Goal: Check status: Check status

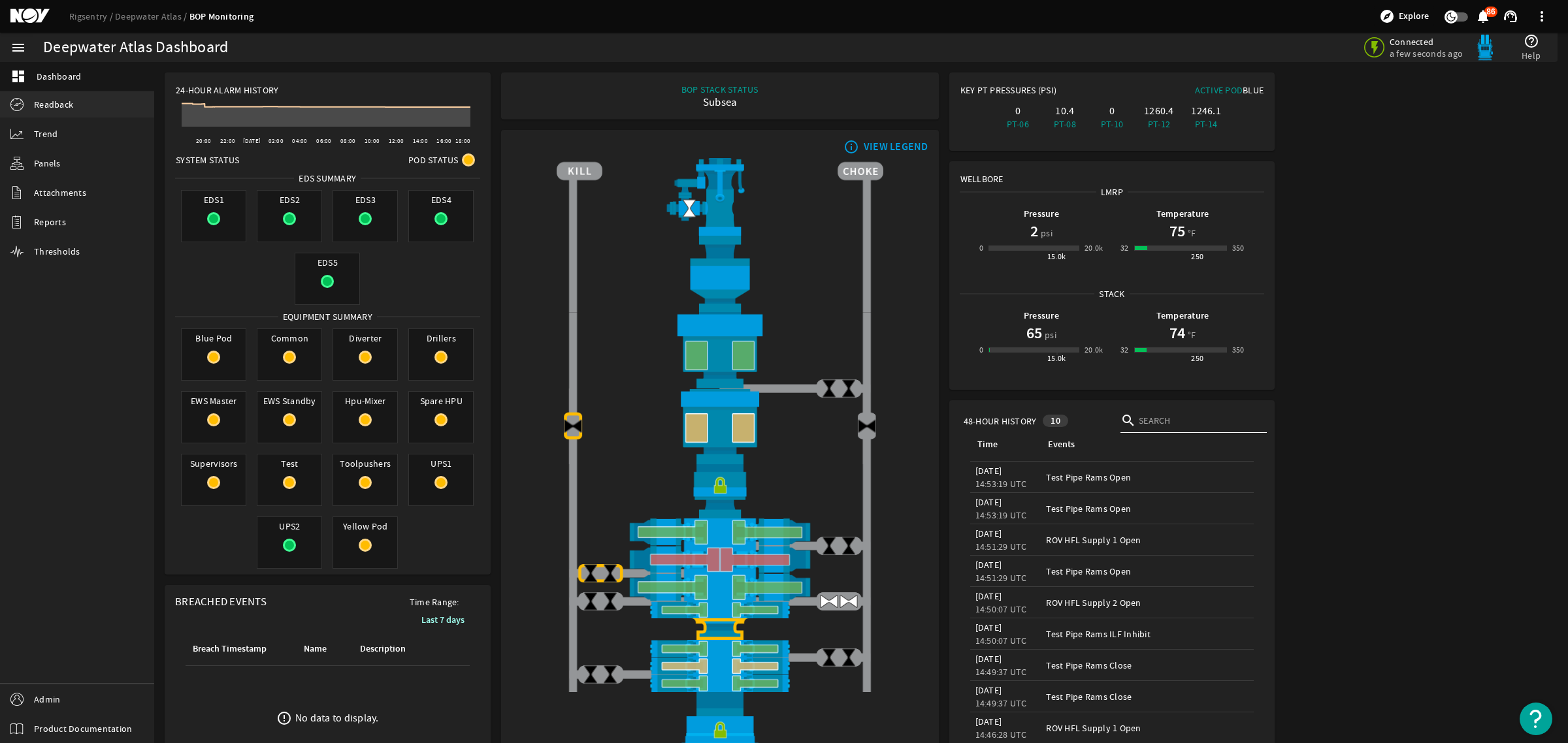
click at [50, 108] on span "Readback" at bounding box center [54, 104] width 39 height 13
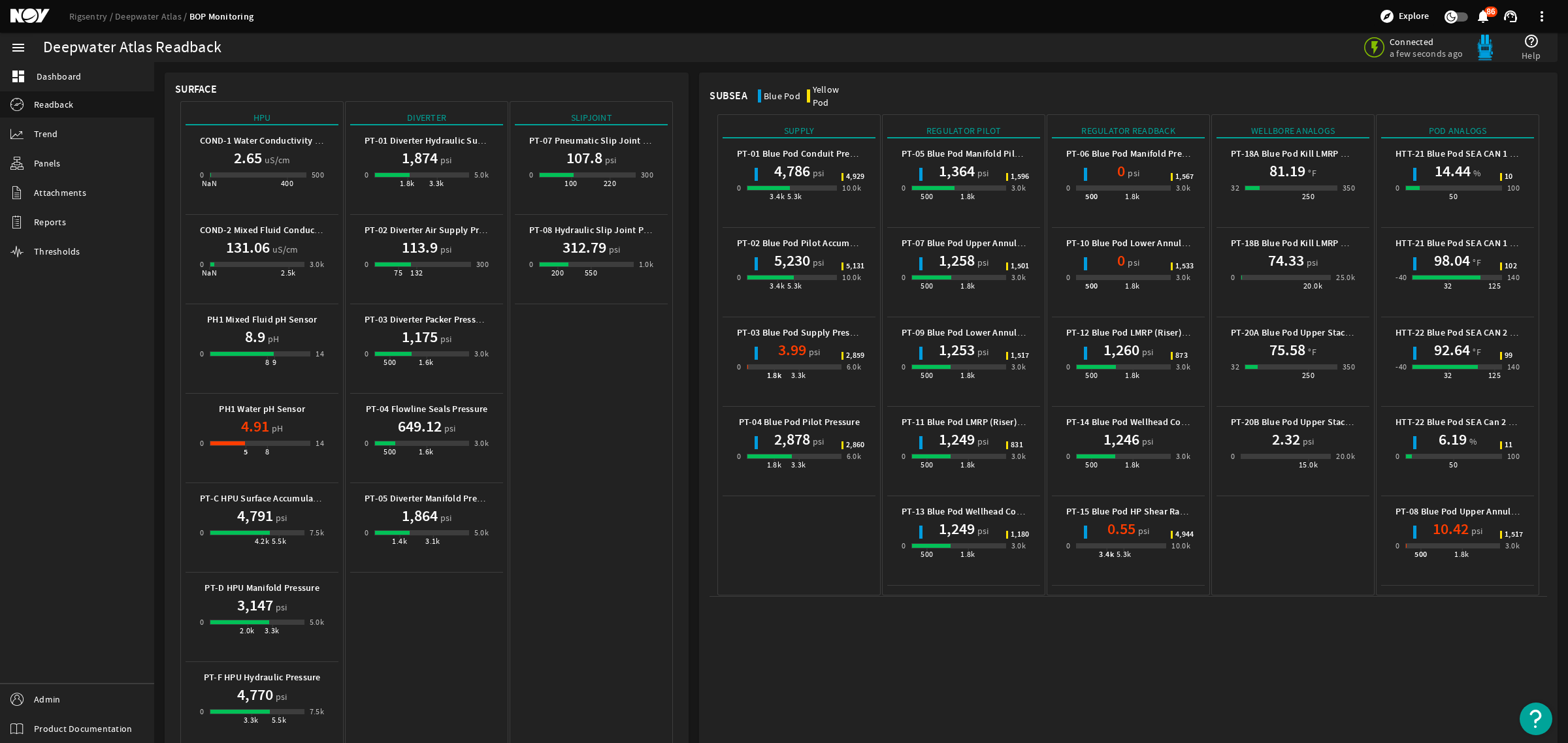
click at [1360, 627] on mat-card "Subsea Blue Pod Yellow Pod Supply PT-01 Blue Pod Conduit Pressure 4,786 psi 0 3…" at bounding box center [1128, 735] width 858 height 1327
click at [1328, 661] on mat-card "Subsea Blue Pod Yellow Pod Supply PT-01 Blue Pod Conduit Pressure 4,786 psi 0 3…" at bounding box center [1128, 735] width 858 height 1327
click at [1393, 650] on mat-card "Subsea Blue Pod Yellow Pod Supply PT-01 Blue Pod Conduit Pressure 4,786 psi 0 3…" at bounding box center [1128, 735] width 858 height 1327
click at [33, 15] on mat-icon at bounding box center [40, 17] width 59 height 16
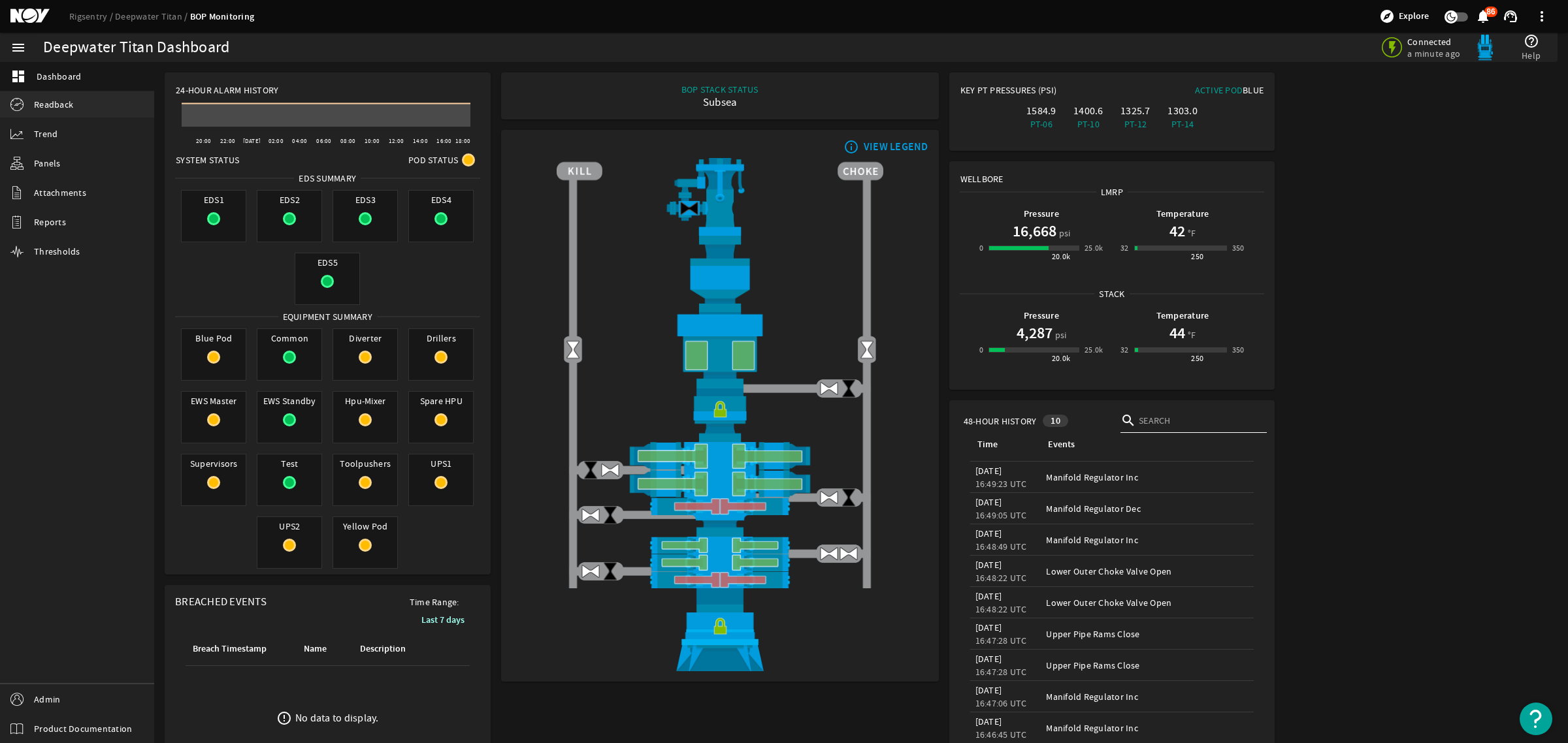
click at [63, 102] on span "Readback" at bounding box center [54, 104] width 39 height 13
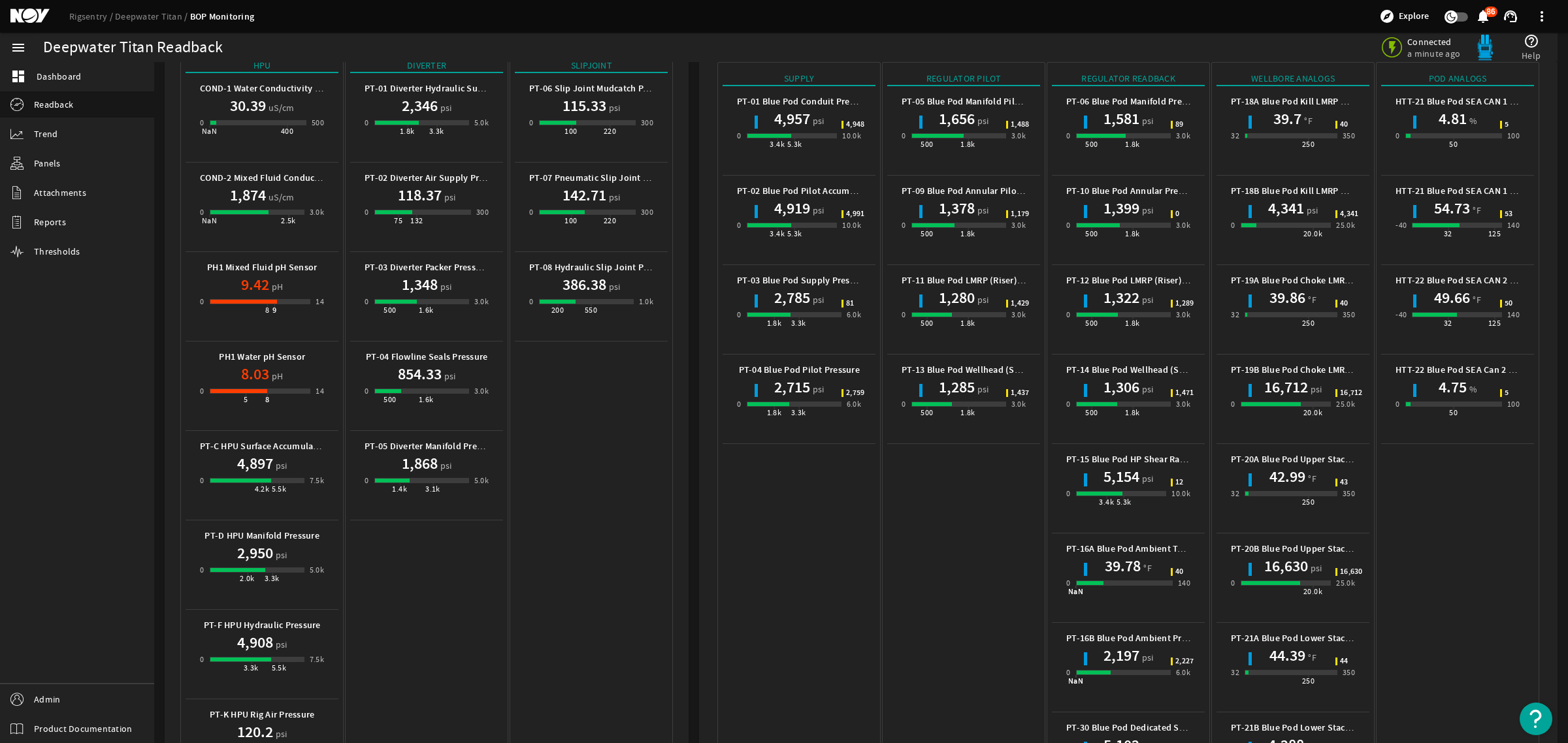
scroll to position [17, 0]
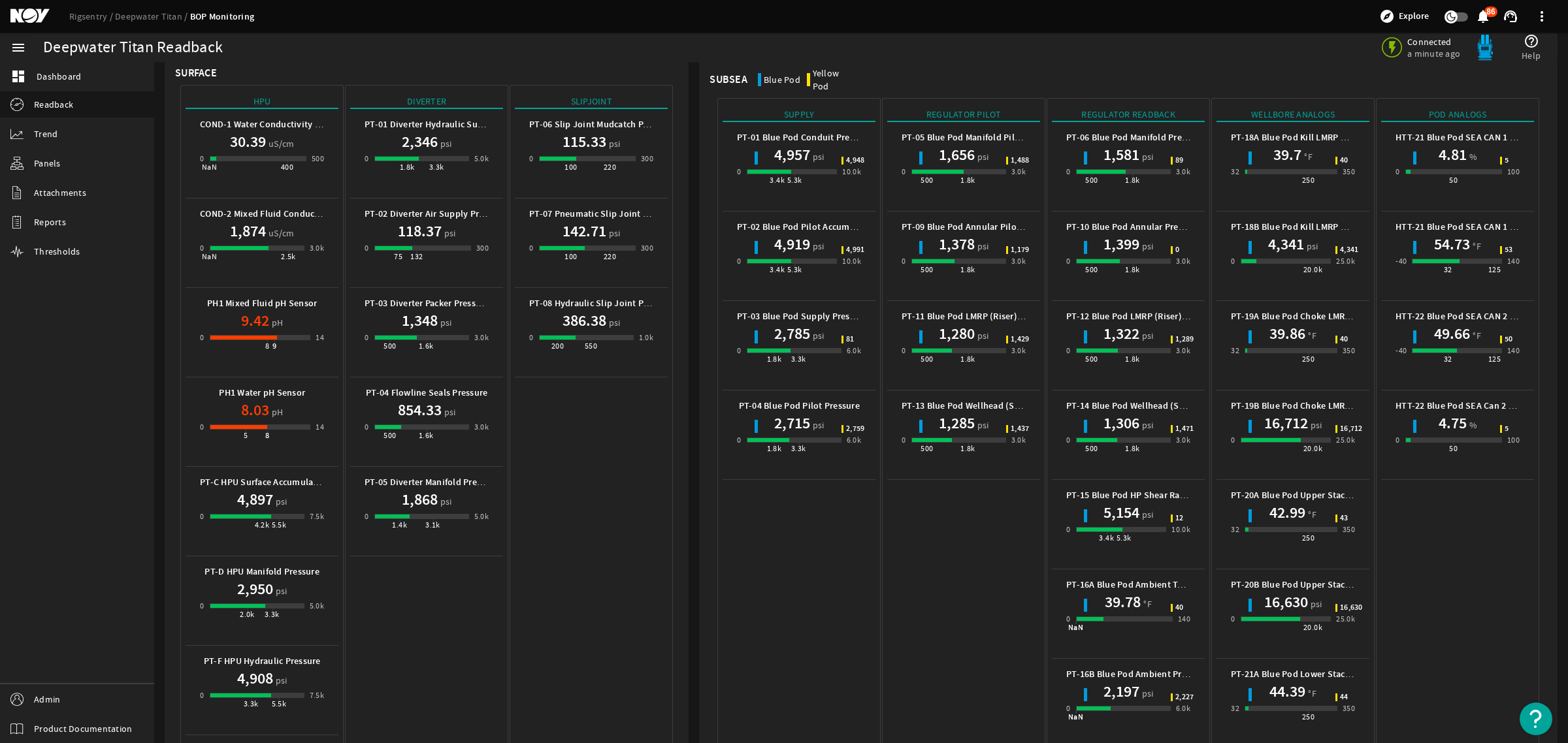
drag, startPoint x: 29, startPoint y: 13, endPoint x: 50, endPoint y: 19, distance: 21.8
click at [29, 13] on mat-icon at bounding box center [40, 17] width 59 height 16
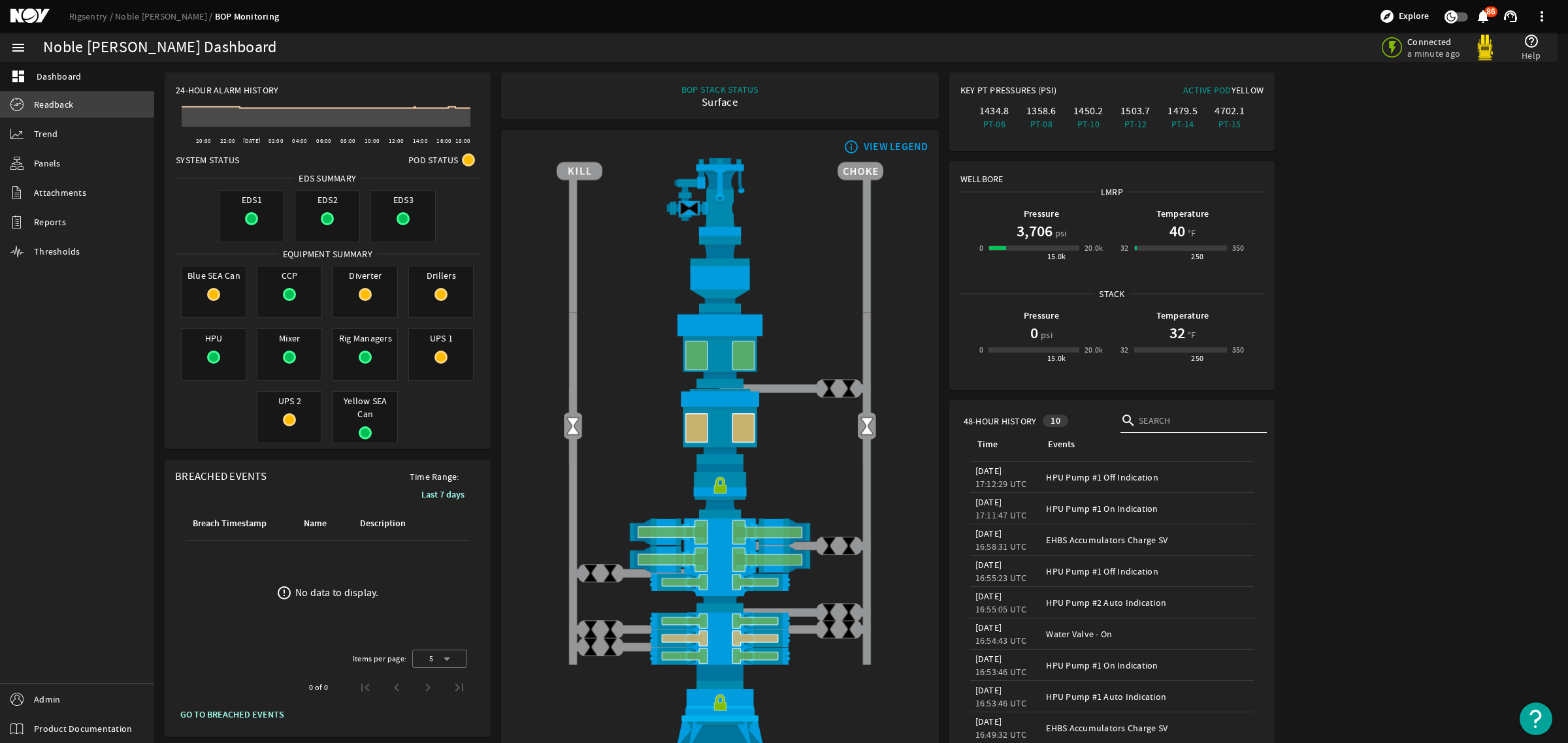
click at [46, 106] on span "Readback" at bounding box center [54, 104] width 39 height 13
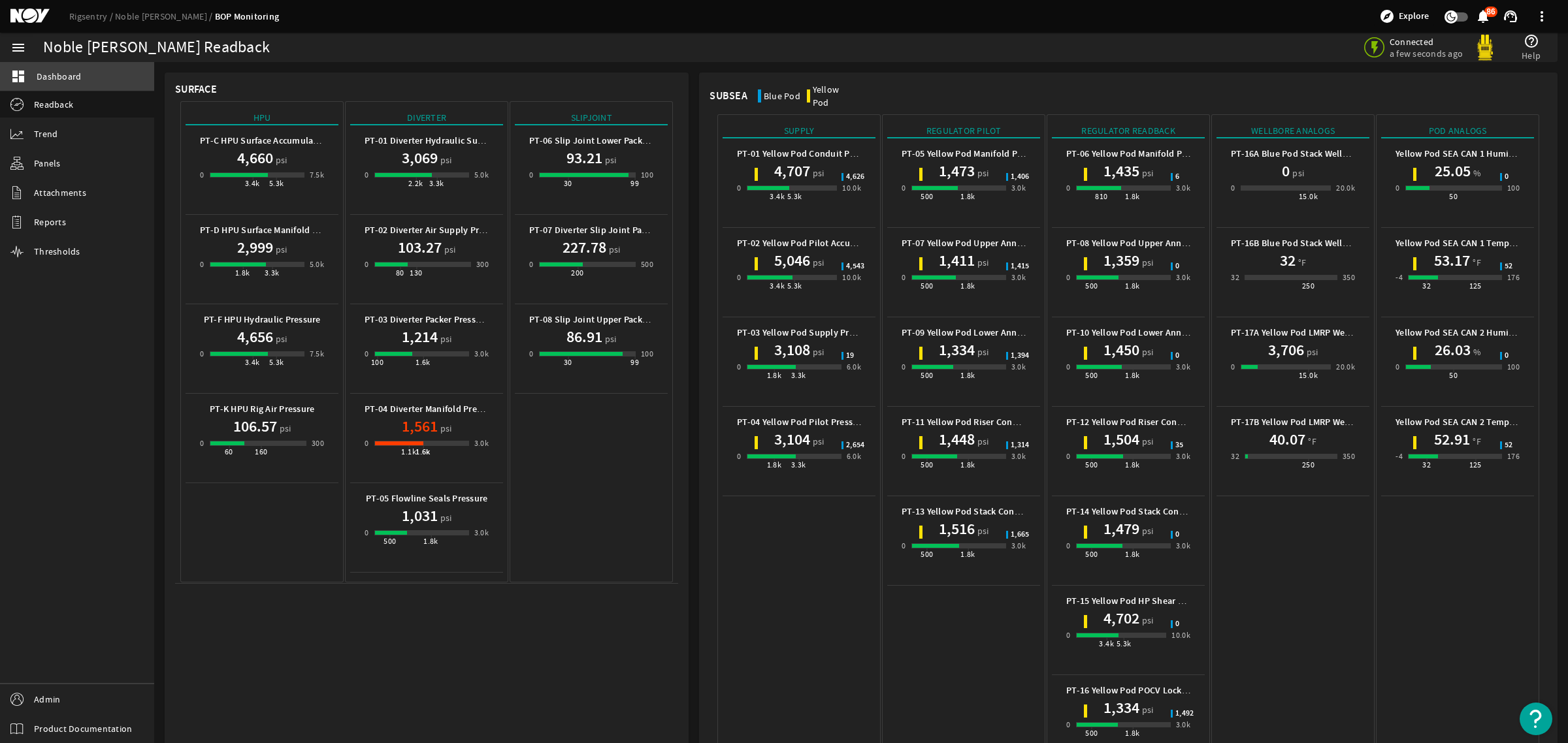
click at [53, 76] on span "Dashboard" at bounding box center [58, 75] width 44 height 13
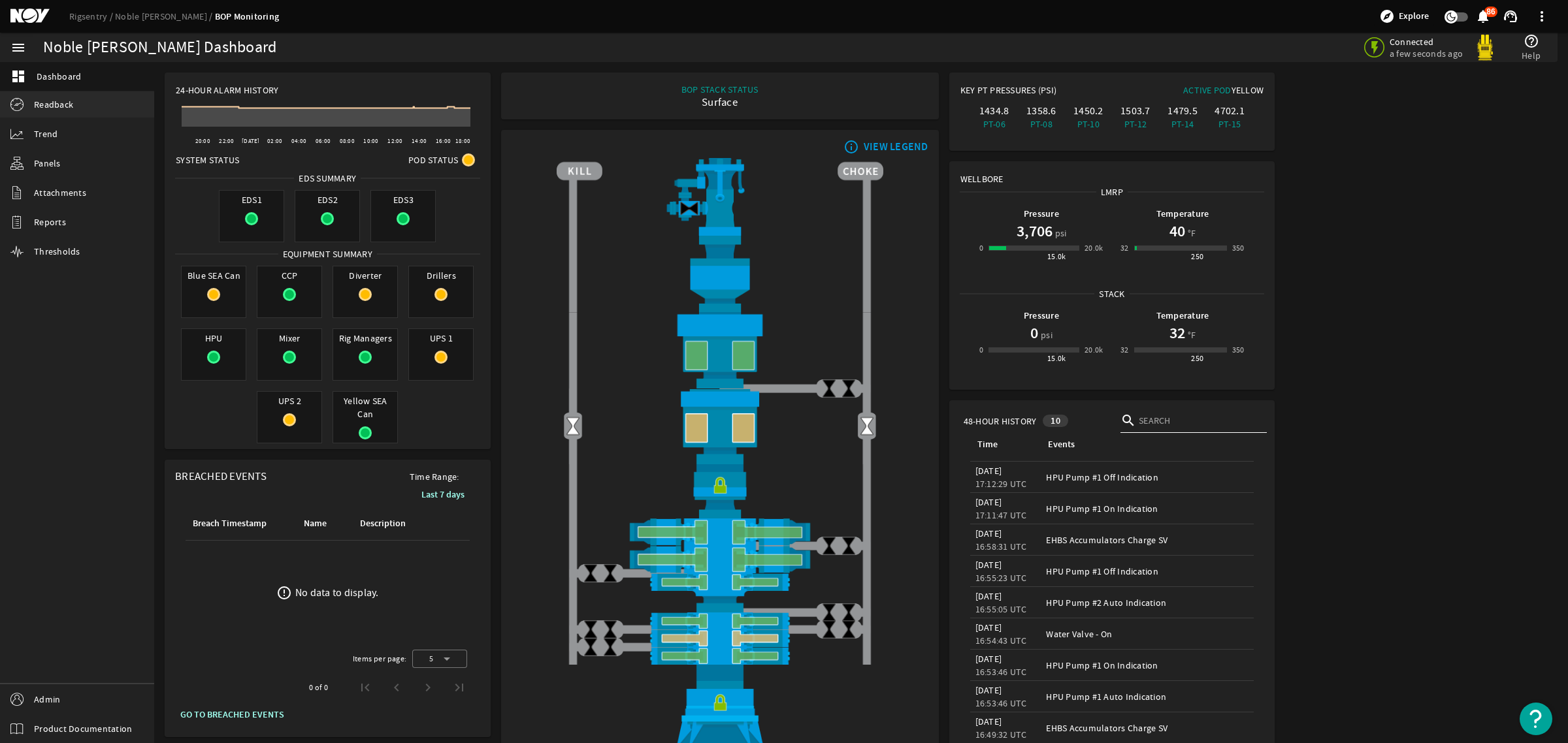
click at [68, 109] on span "Readback" at bounding box center [54, 104] width 39 height 13
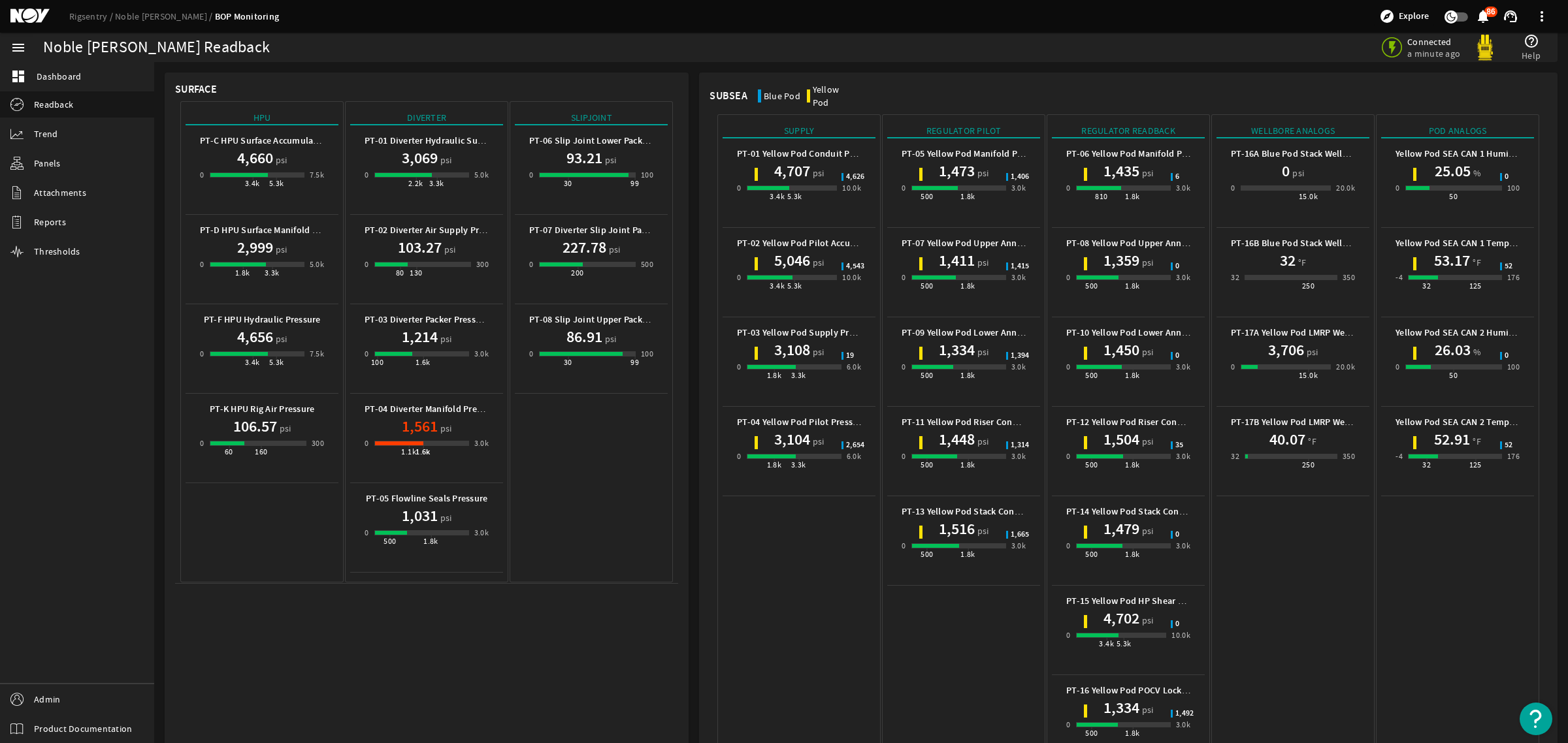
click at [29, 21] on mat-icon at bounding box center [40, 17] width 59 height 16
